Goal: Navigation & Orientation: Find specific page/section

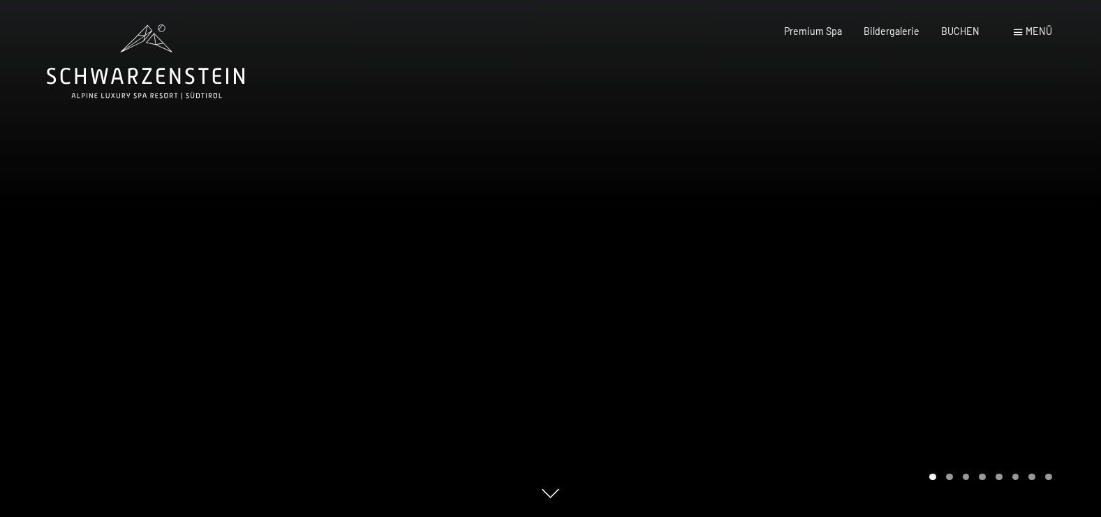
click at [953, 253] on div at bounding box center [826, 258] width 551 height 517
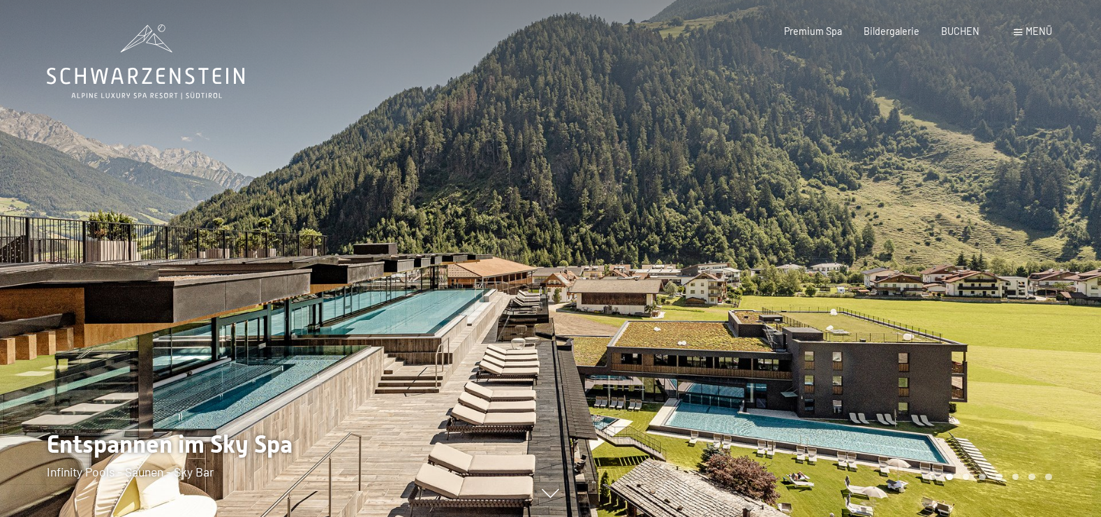
click at [946, 257] on div at bounding box center [826, 258] width 551 height 517
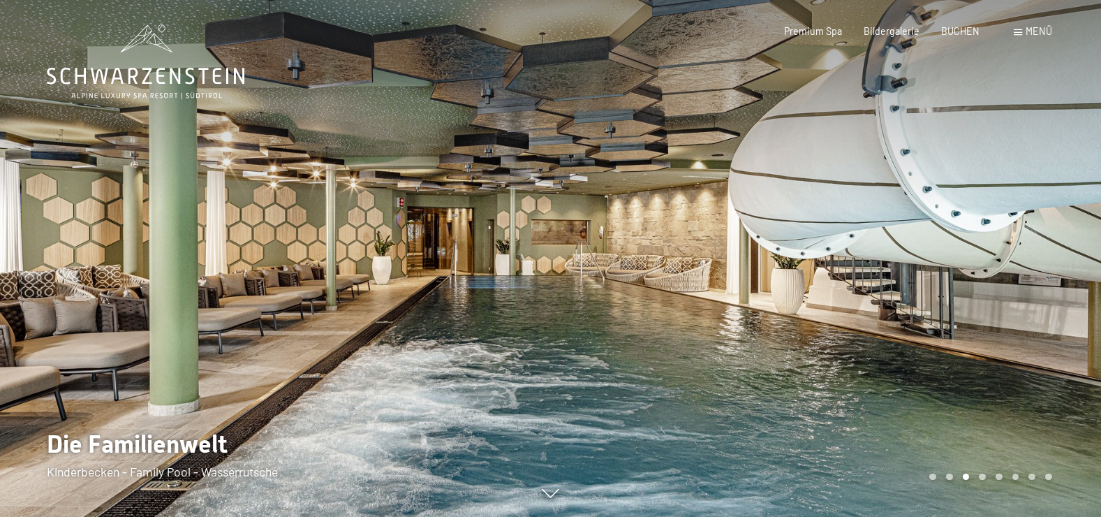
click at [946, 257] on div at bounding box center [826, 258] width 551 height 517
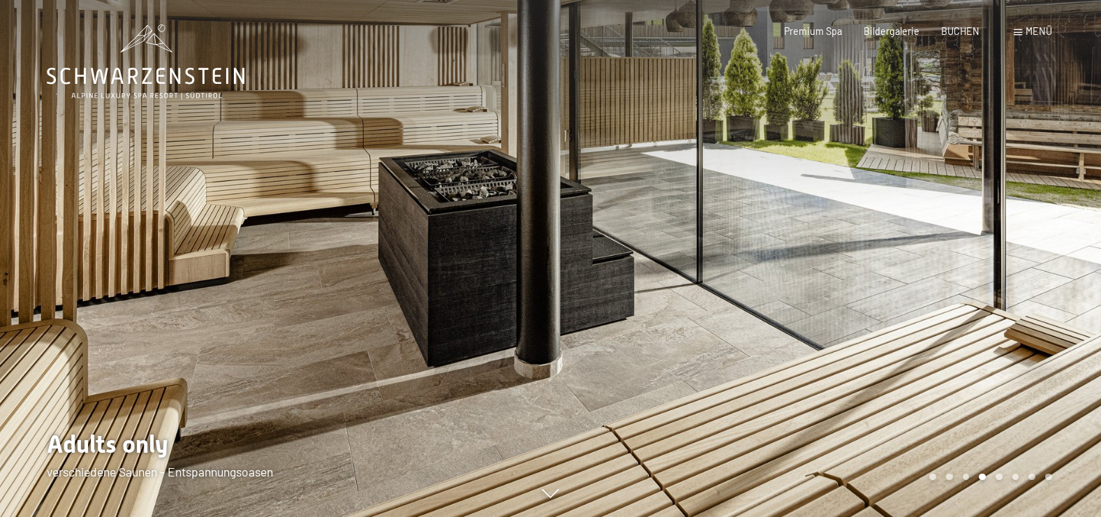
click at [946, 257] on div at bounding box center [826, 258] width 551 height 517
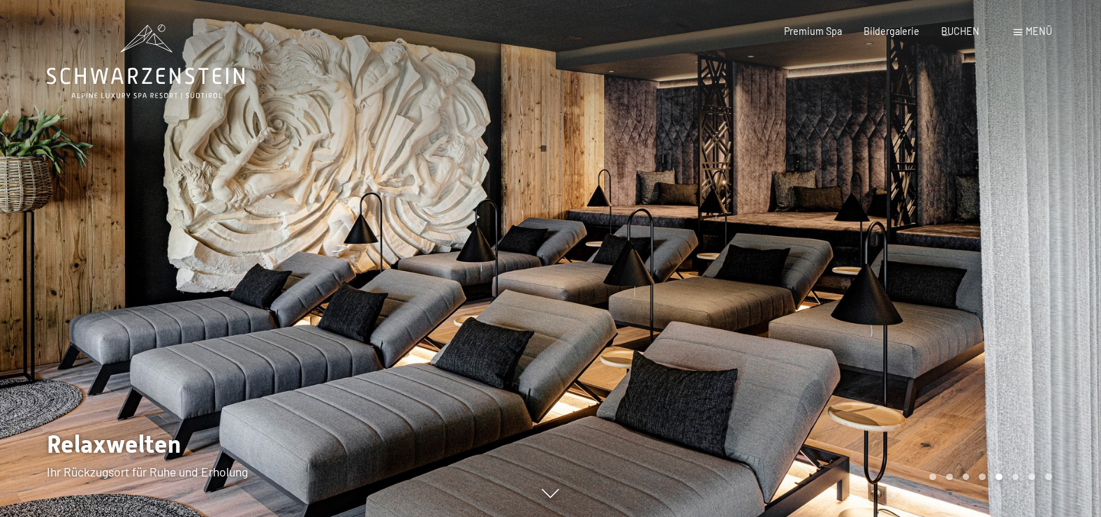
click at [946, 257] on div at bounding box center [826, 258] width 551 height 517
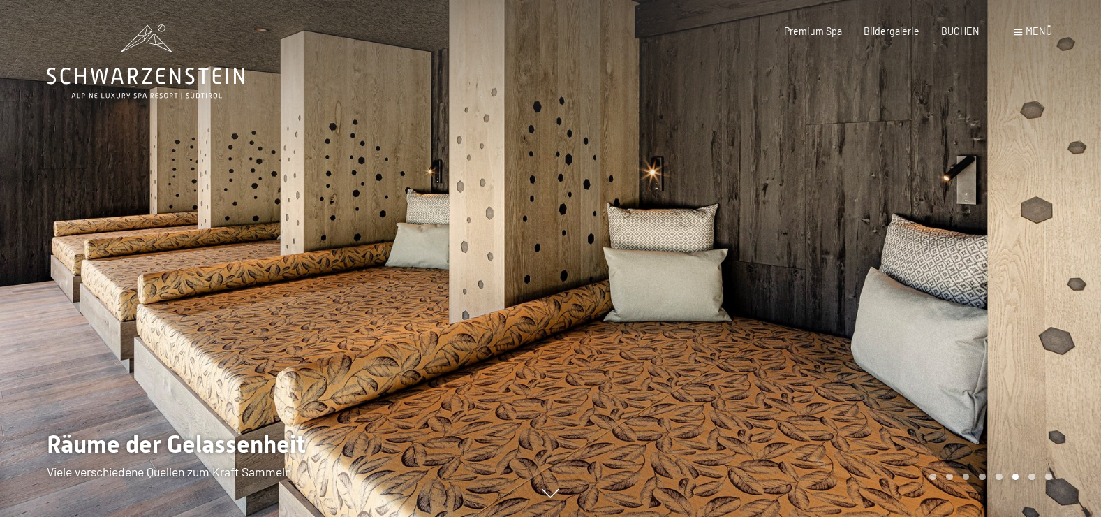
click at [946, 257] on div at bounding box center [826, 258] width 551 height 517
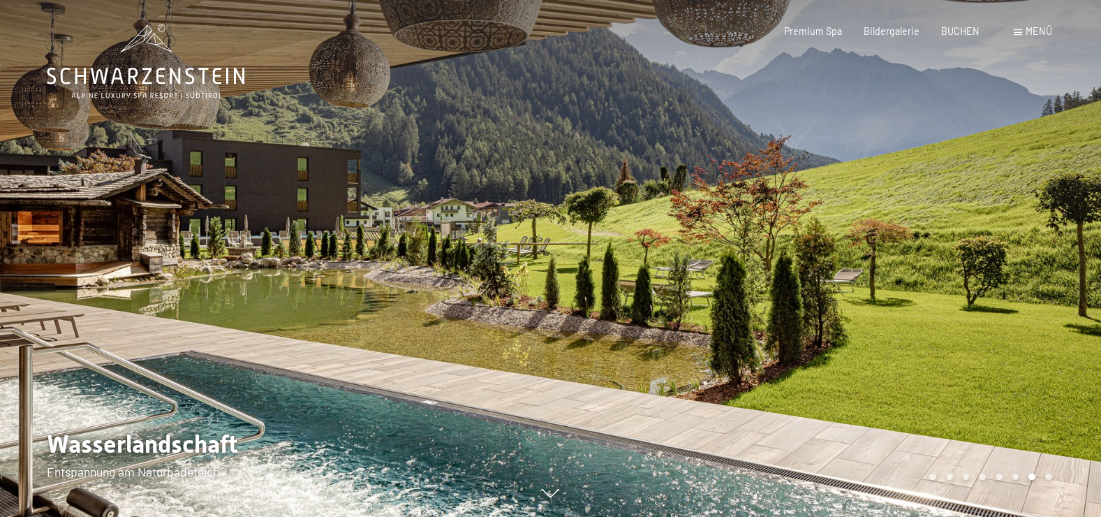
click at [946, 257] on div at bounding box center [826, 258] width 551 height 517
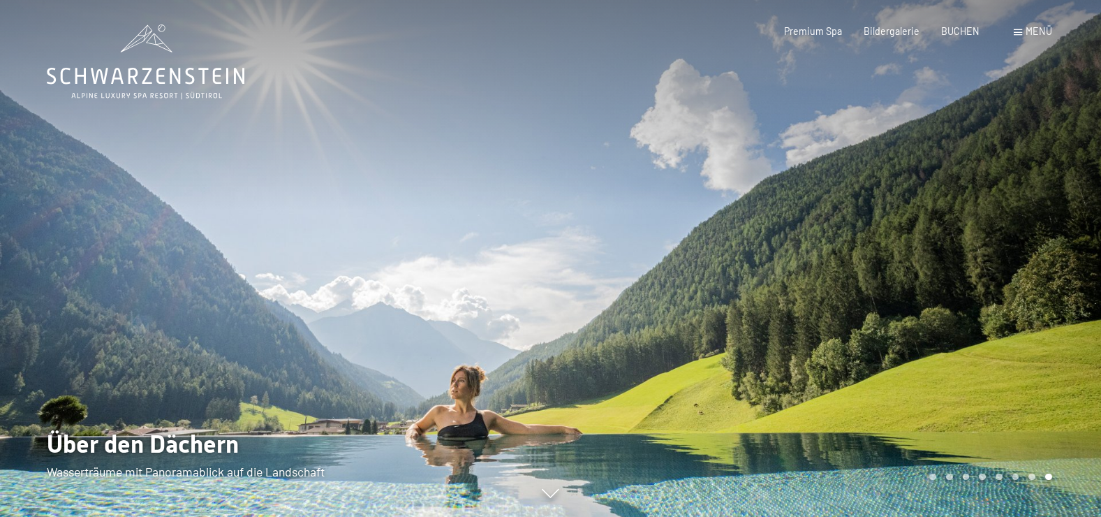
click at [159, 75] on icon at bounding box center [146, 76] width 198 height 17
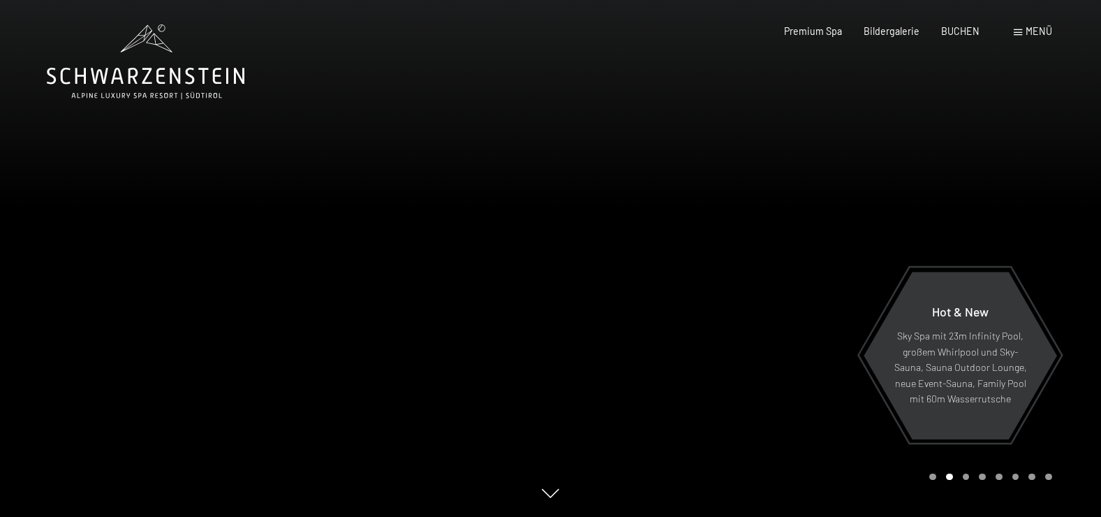
click at [1045, 28] on span "Menü" at bounding box center [1039, 31] width 27 height 12
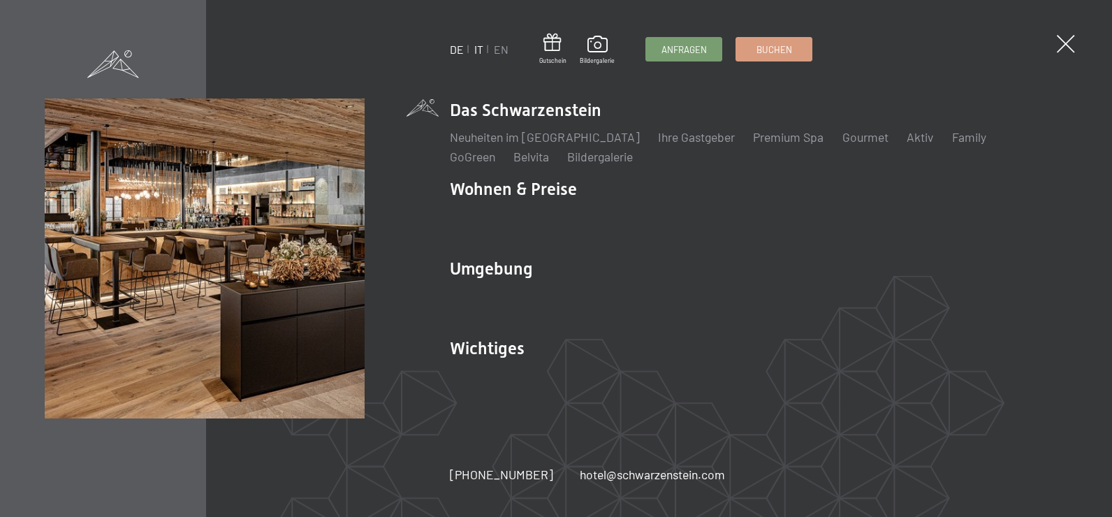
click at [475, 50] on link "IT" at bounding box center [478, 49] width 9 height 13
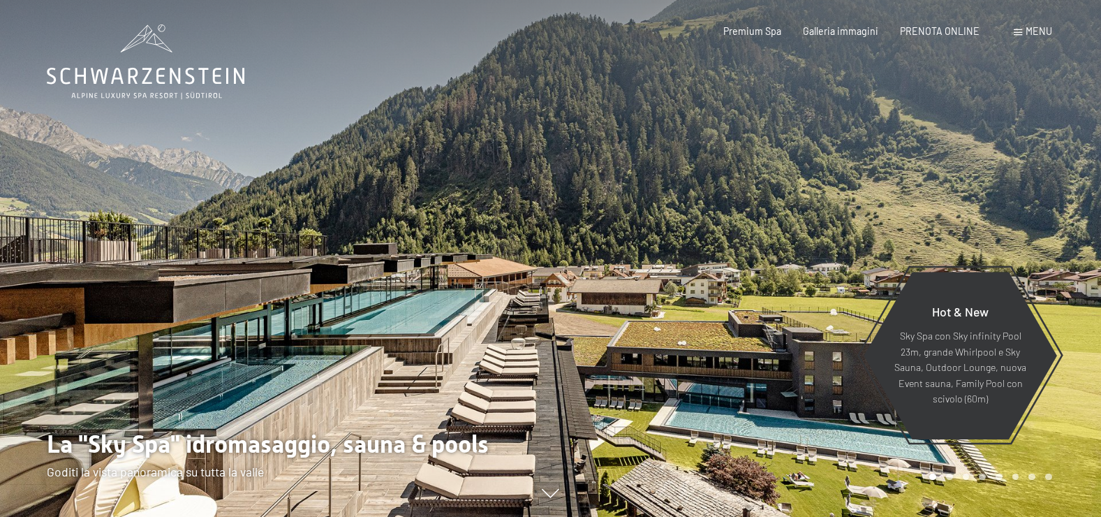
click at [1043, 27] on span "Menu" at bounding box center [1039, 31] width 27 height 12
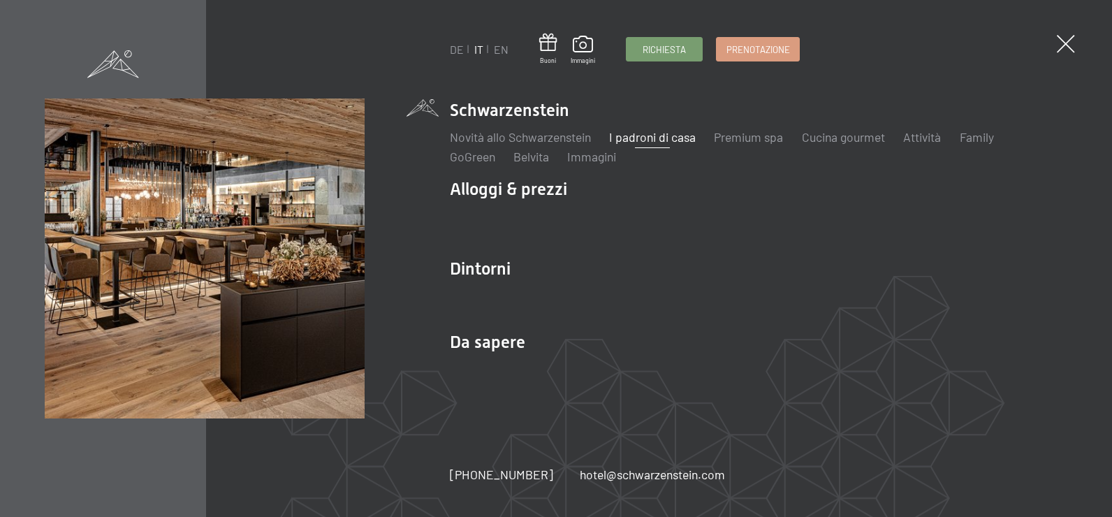
click at [652, 133] on link "I padroni di casa" at bounding box center [652, 136] width 87 height 15
